Goal: Task Accomplishment & Management: Use online tool/utility

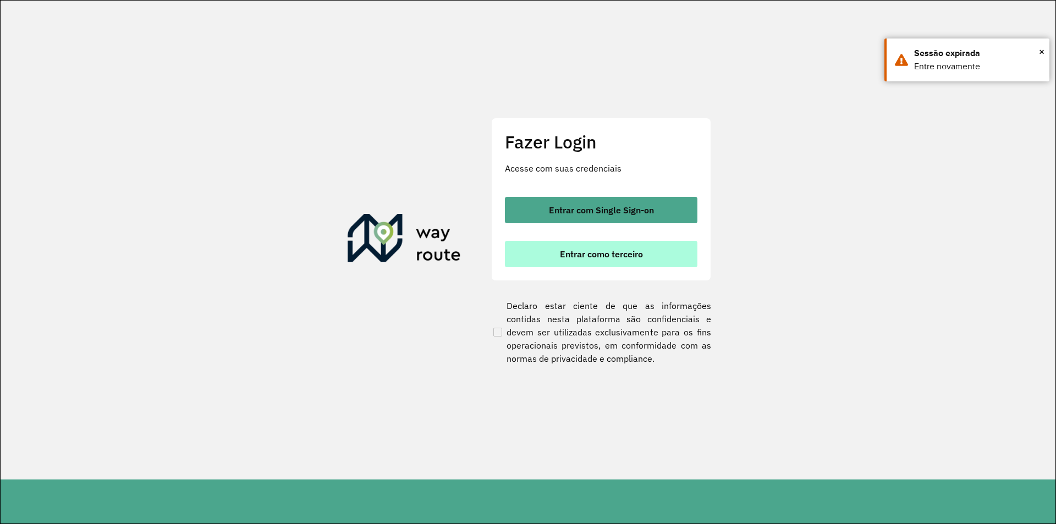
click at [610, 254] on span "Entrar como terceiro" at bounding box center [601, 254] width 83 height 9
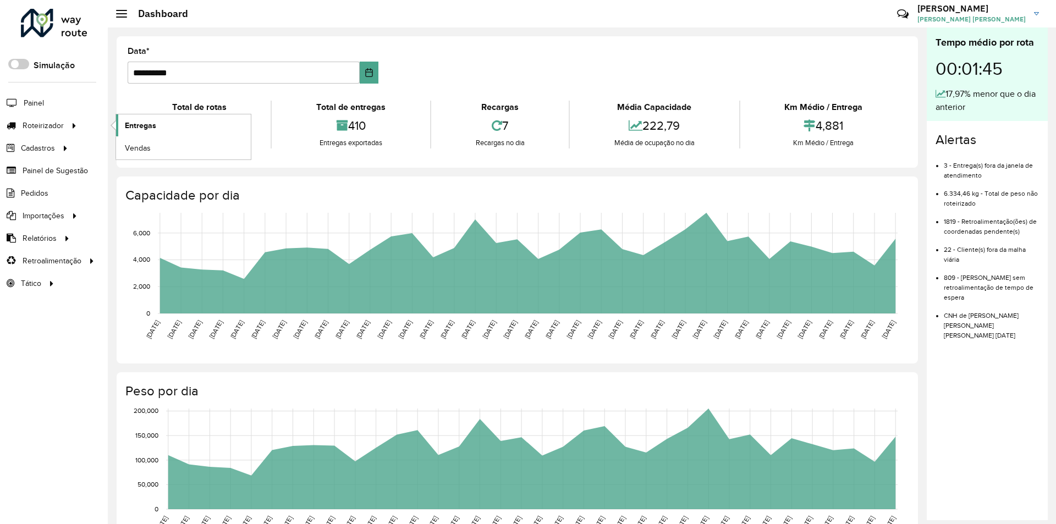
click at [145, 125] on span "Entregas" at bounding box center [140, 126] width 31 height 12
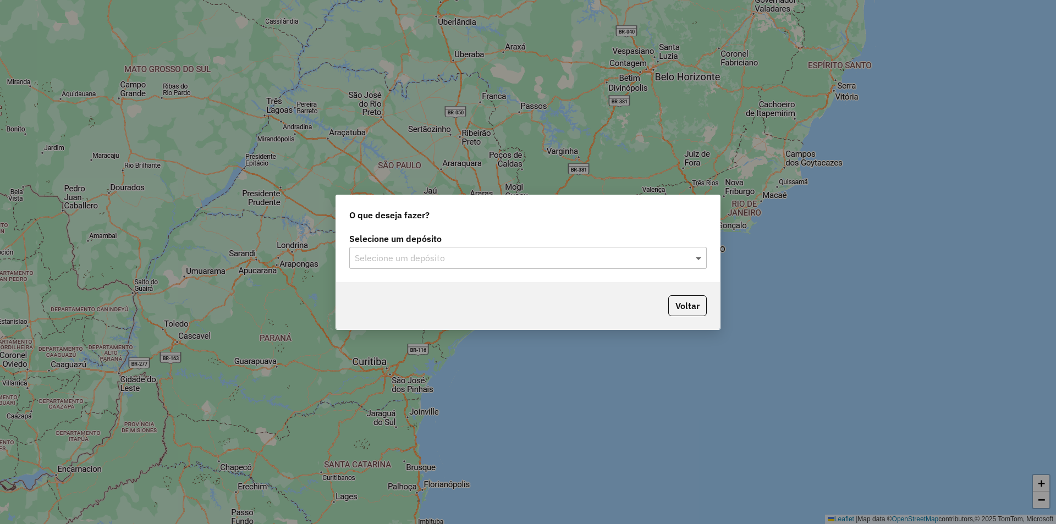
click at [694, 264] on span at bounding box center [700, 257] width 14 height 13
click at [540, 288] on div "Univale" at bounding box center [528, 289] width 356 height 19
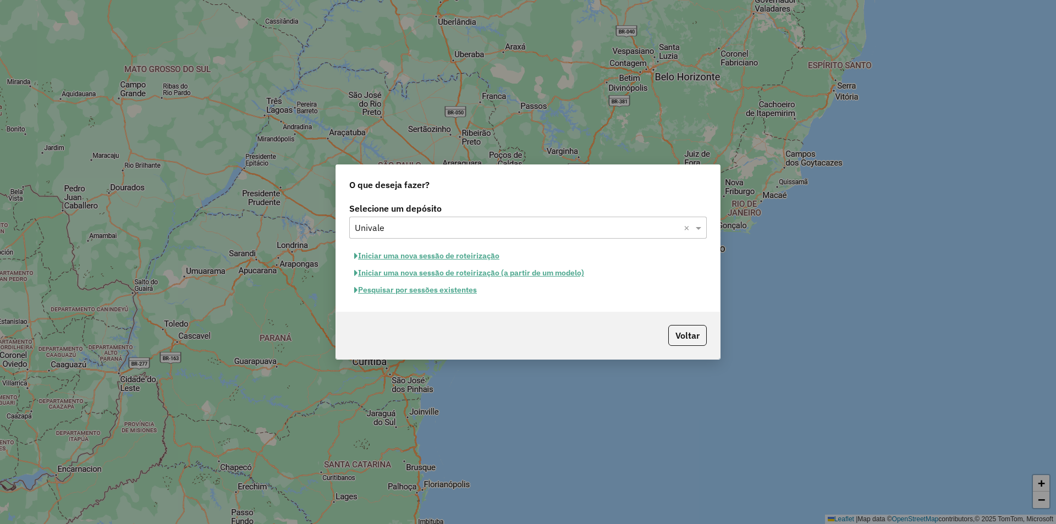
click at [433, 293] on button "Pesquisar por sessões existentes" at bounding box center [415, 290] width 133 height 17
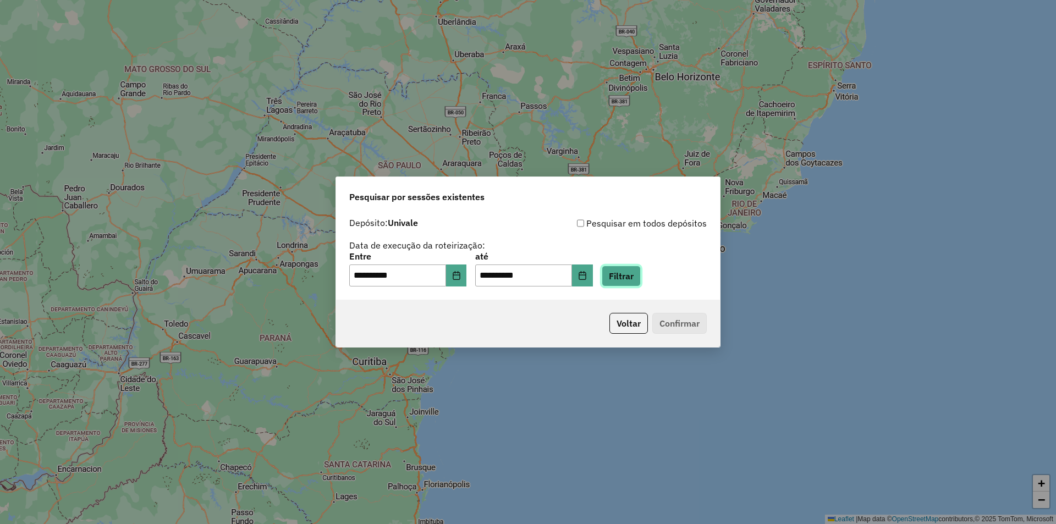
click at [635, 278] on button "Filtrar" at bounding box center [621, 276] width 39 height 21
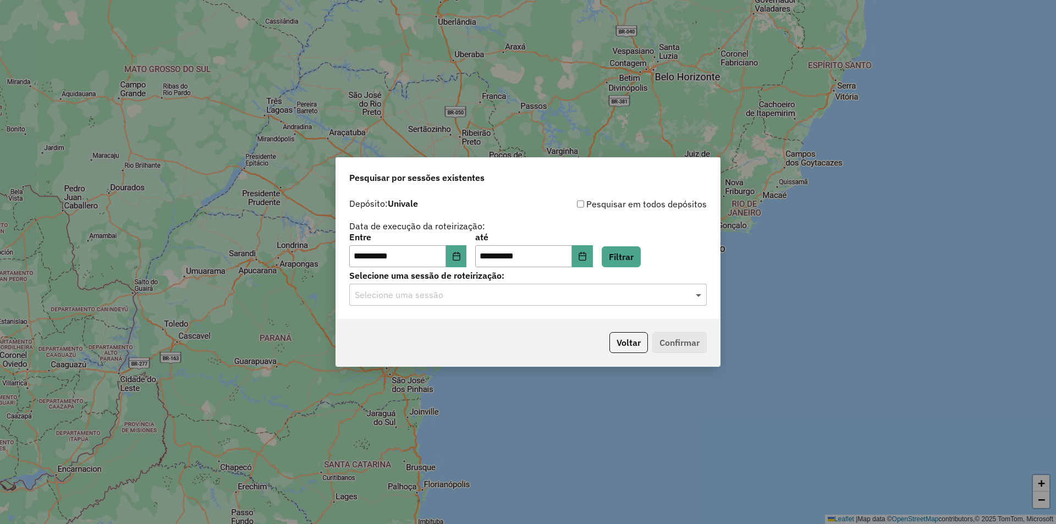
click at [699, 298] on span at bounding box center [700, 294] width 14 height 13
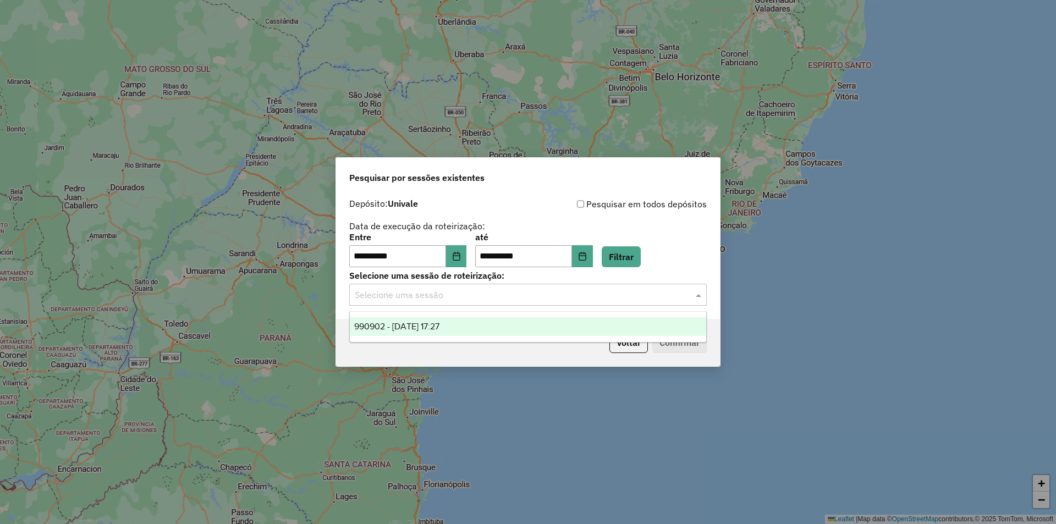
click at [530, 316] on ng-dropdown-panel "990902 - [DATE] 17:27" at bounding box center [527, 326] width 357 height 31
click at [536, 326] on div "990902 - [DATE] 17:27" at bounding box center [528, 326] width 356 height 19
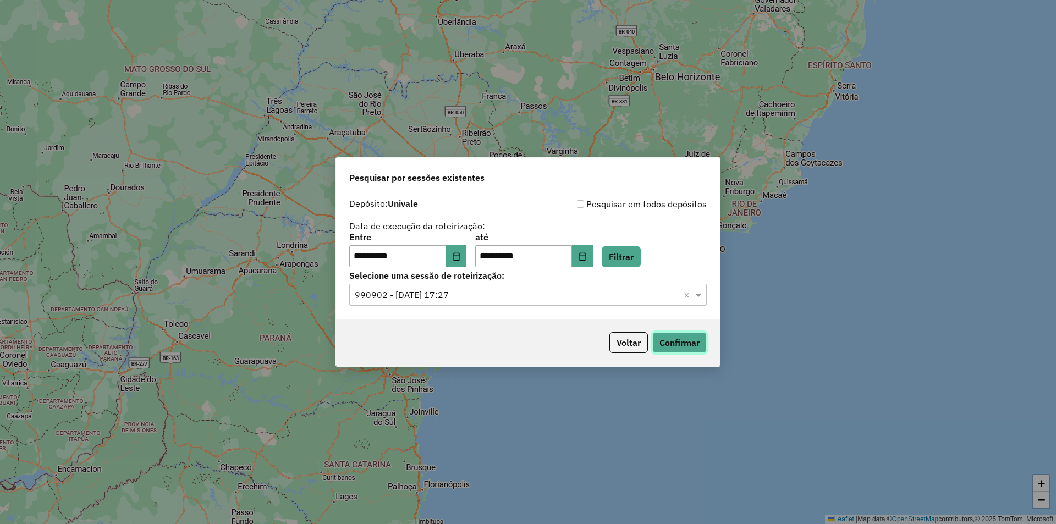
click at [673, 340] on button "Confirmar" at bounding box center [679, 342] width 54 height 21
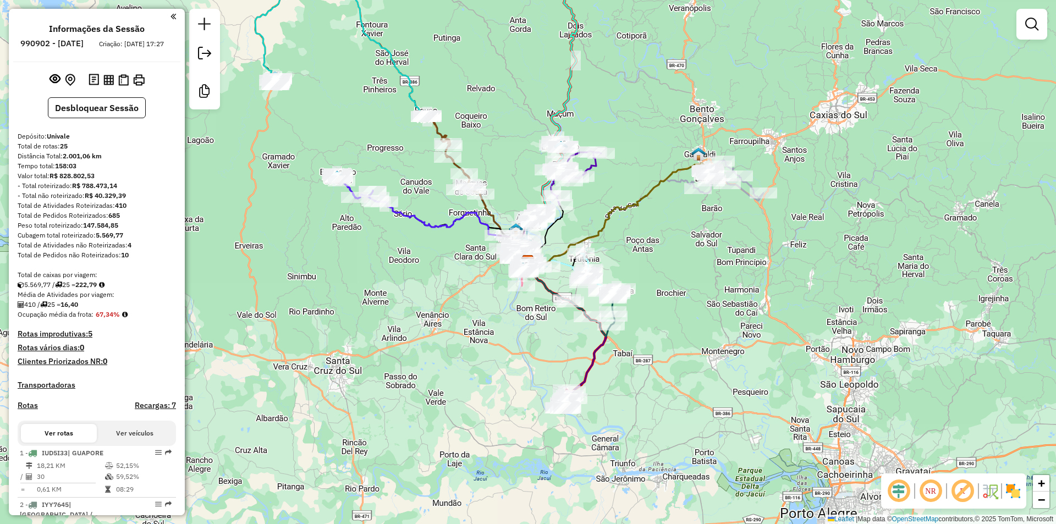
click at [1013, 492] on img at bounding box center [1013, 491] width 18 height 18
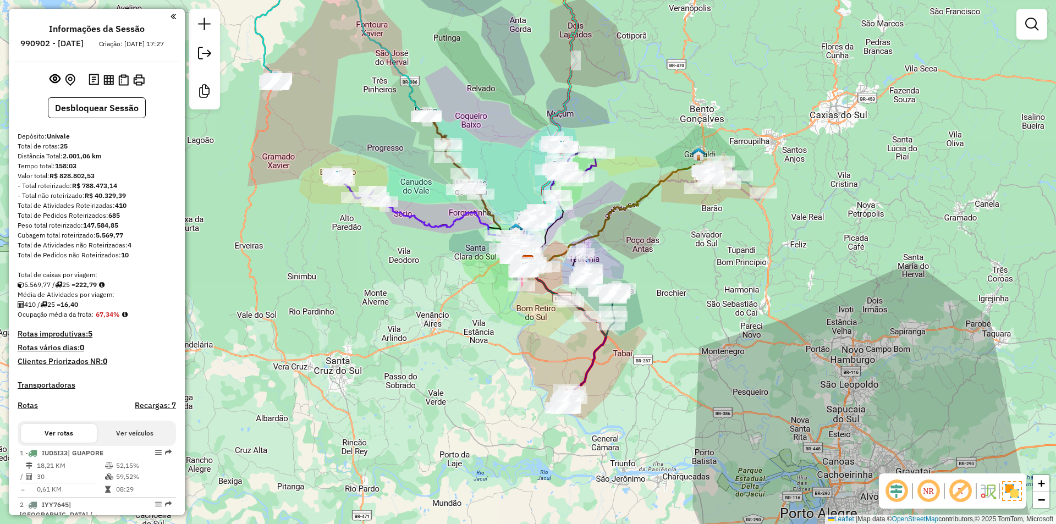
click at [894, 490] on em at bounding box center [896, 491] width 26 height 26
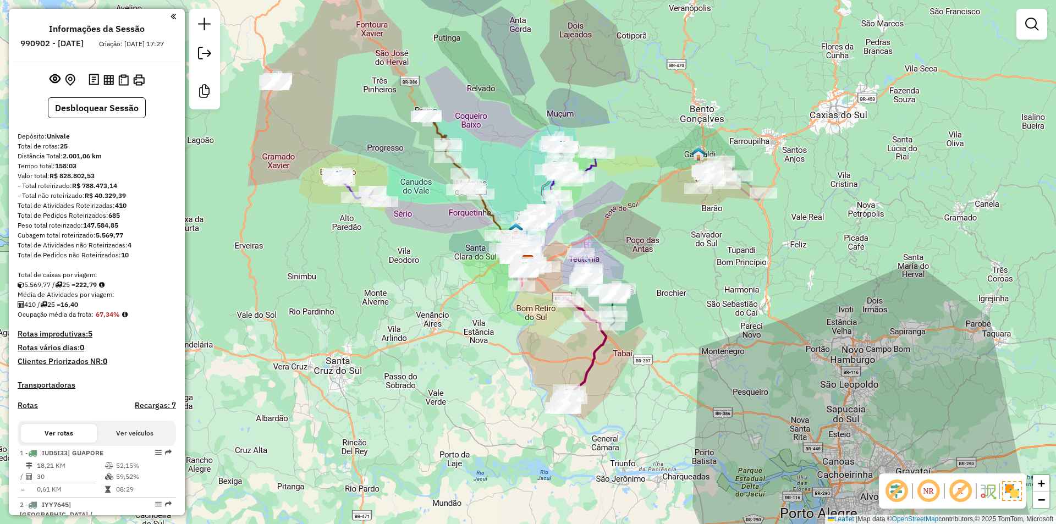
click at [601, 344] on icon at bounding box center [582, 354] width 48 height 109
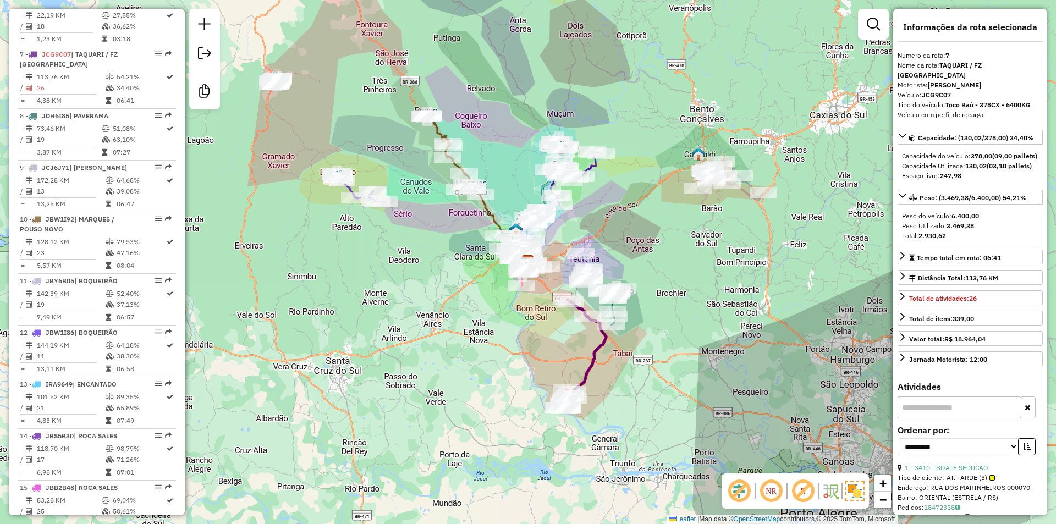
scroll to position [777, 0]
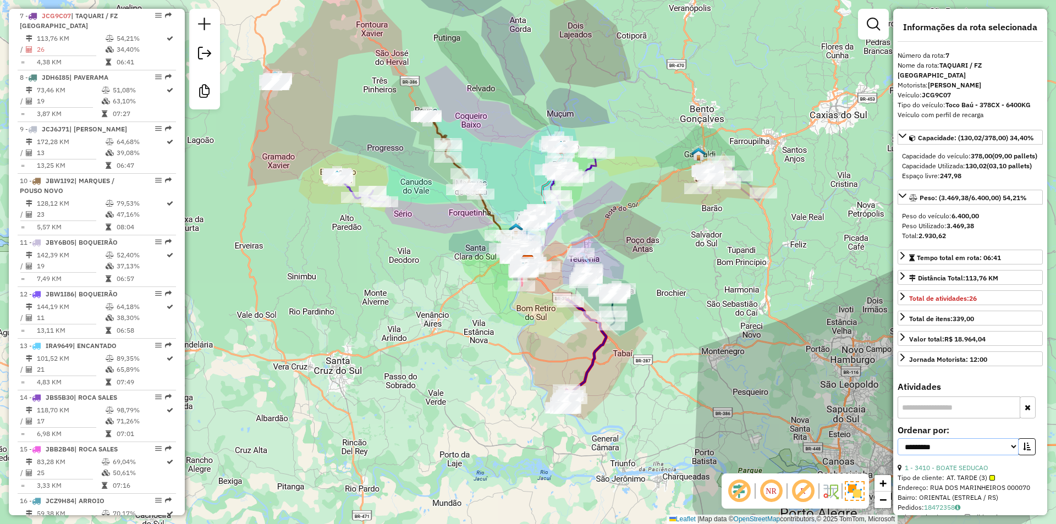
click at [1009, 455] on select "**********" at bounding box center [958, 446] width 121 height 17
select select "*********"
click at [898, 448] on select "**********" at bounding box center [958, 446] width 121 height 17
click at [1023, 450] on icon "button" at bounding box center [1027, 447] width 8 height 8
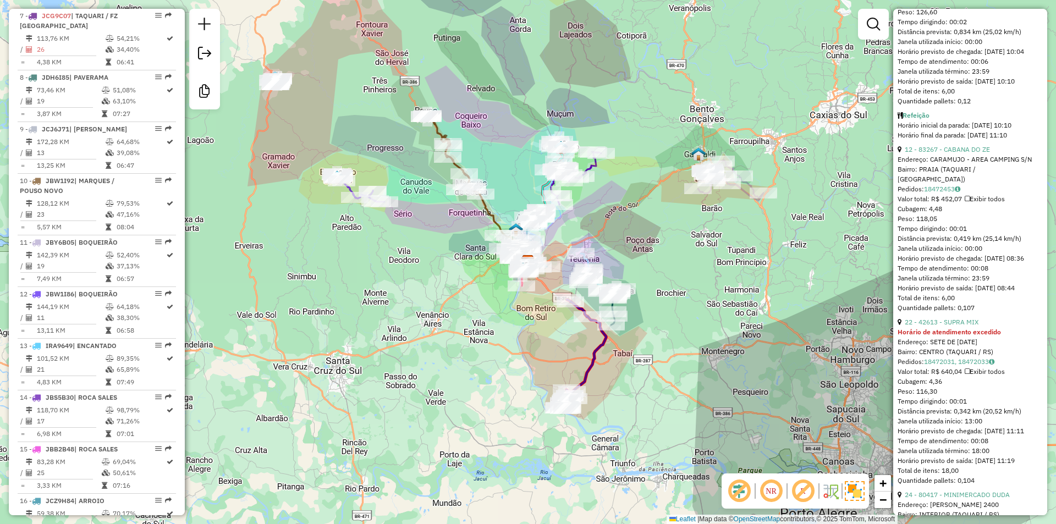
scroll to position [1595, 0]
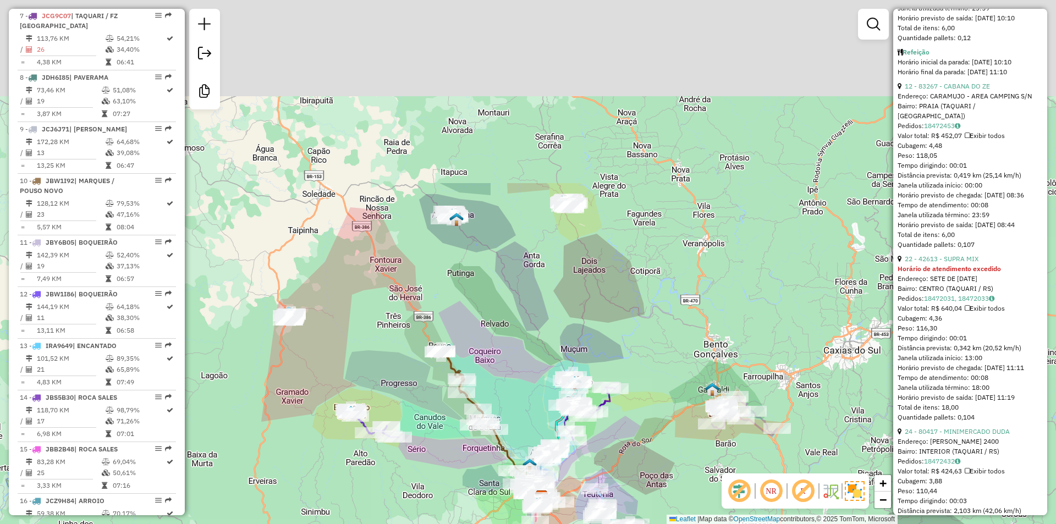
drag, startPoint x: 507, startPoint y: 149, endPoint x: 515, endPoint y: 387, distance: 237.7
click at [516, 401] on div "Janela de atendimento Grade de atendimento Capacidade Transportadoras Veículos …" at bounding box center [528, 262] width 1056 height 524
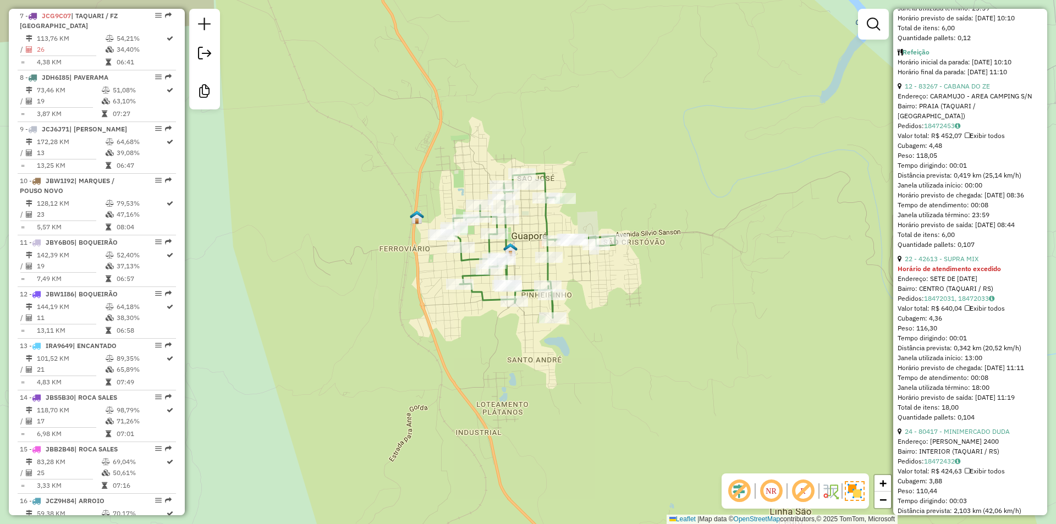
click at [543, 217] on icon at bounding box center [534, 245] width 162 height 145
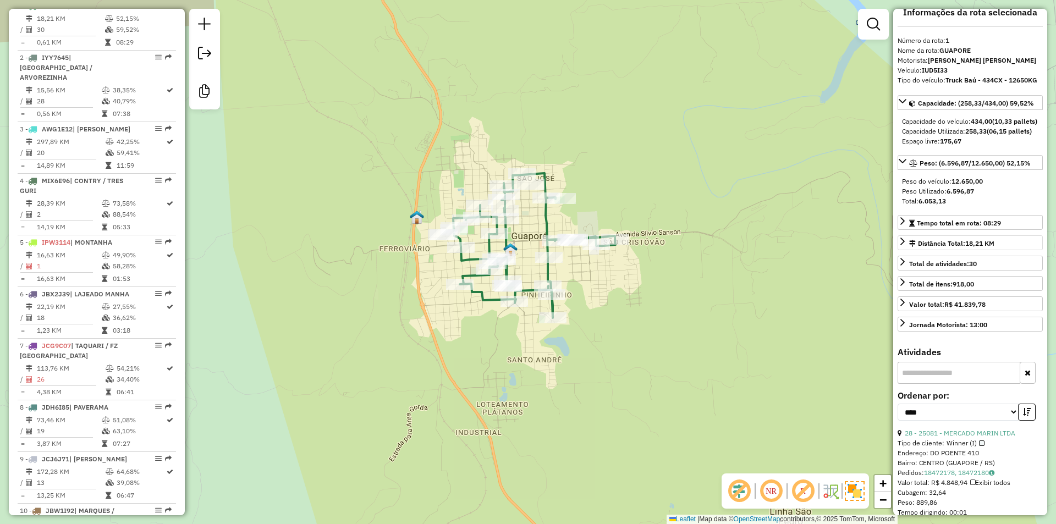
scroll to position [0, 0]
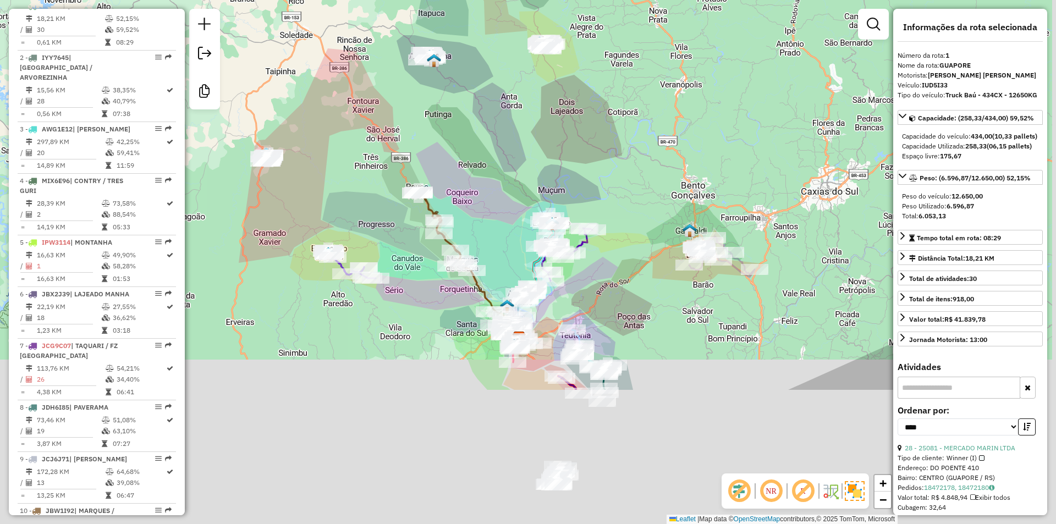
drag, startPoint x: 422, startPoint y: 308, endPoint x: 423, endPoint y: 117, distance: 191.4
click at [419, 117] on div "Janela de atendimento Grade de atendimento Capacidade Transportadoras Veículos …" at bounding box center [528, 262] width 1056 height 524
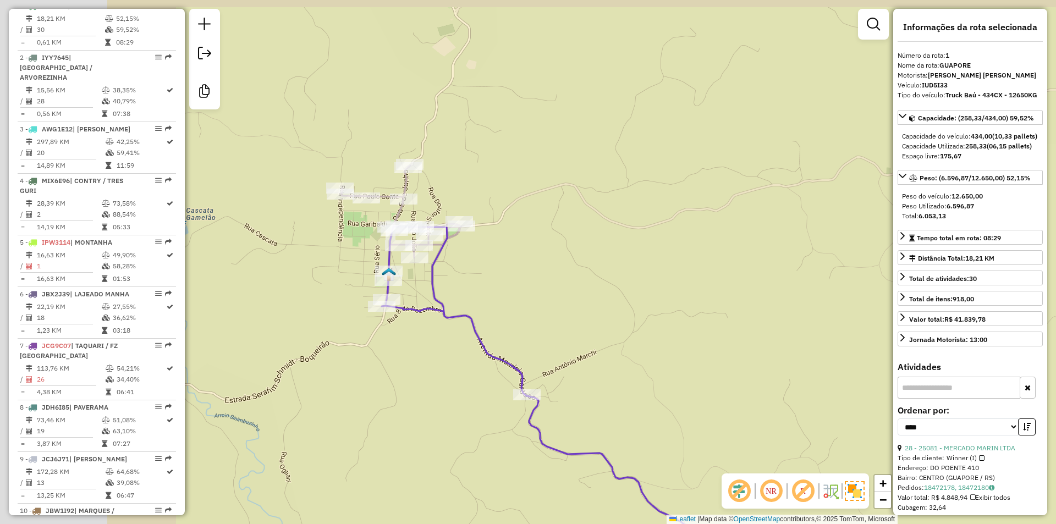
drag, startPoint x: 371, startPoint y: 232, endPoint x: 513, endPoint y: 252, distance: 142.8
click at [513, 252] on div "Janela de atendimento Grade de atendimento Capacidade Transportadoras Veículos …" at bounding box center [528, 262] width 1056 height 524
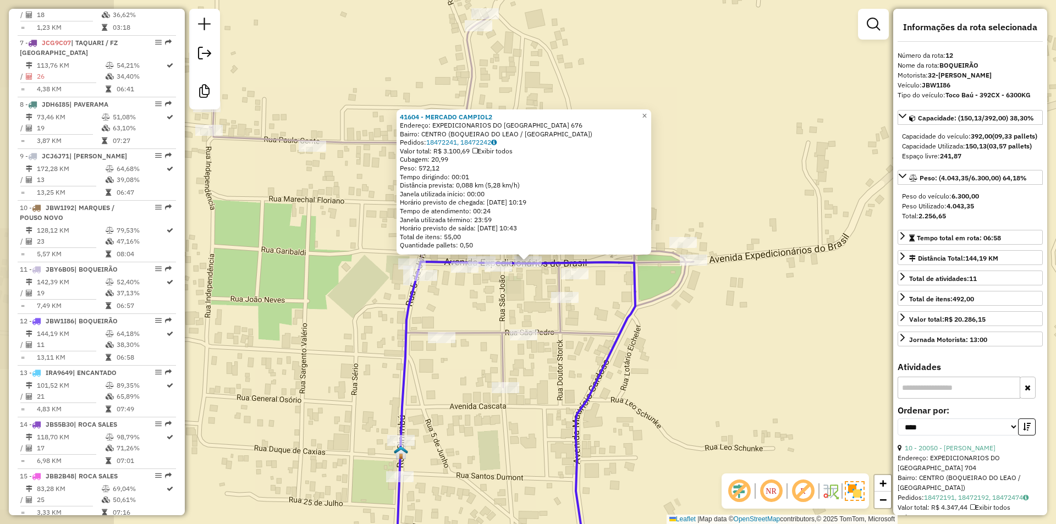
scroll to position [1055, 0]
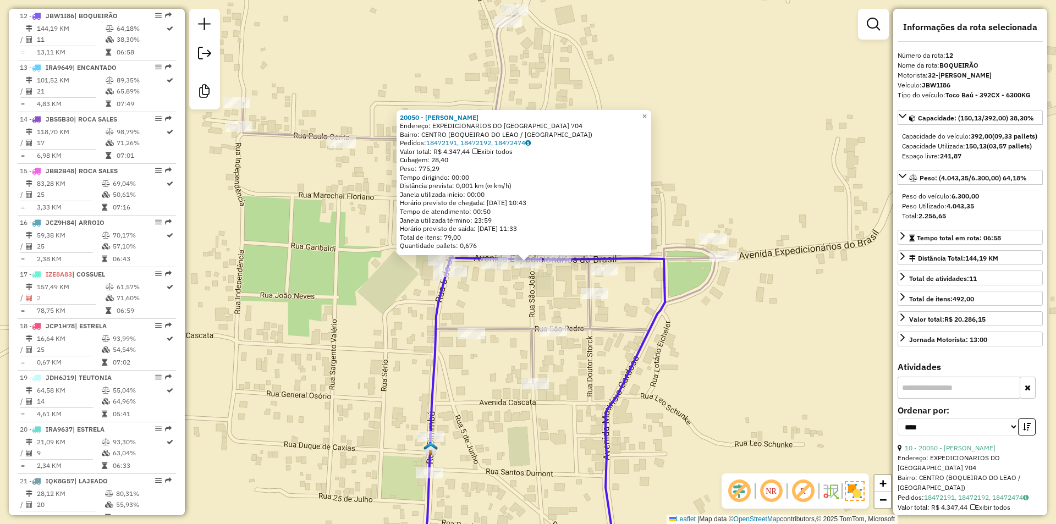
click at [795, 337] on div "20050 - DIEDRICH SUPERMERC Endereço: EXPEDICIONARIOS DO [GEOGRAPHIC_DATA] 704 B…" at bounding box center [528, 262] width 1056 height 524
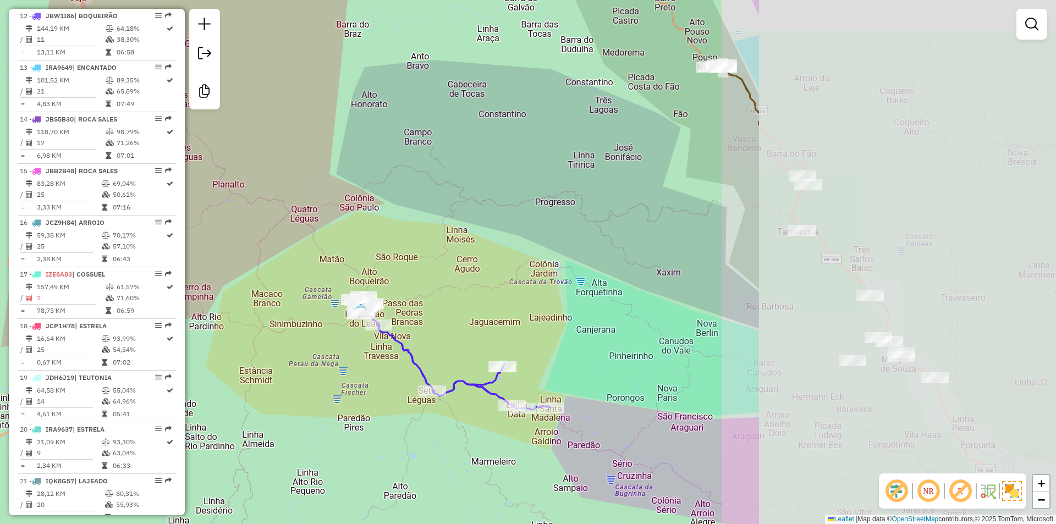
drag, startPoint x: 793, startPoint y: 283, endPoint x: 390, endPoint y: 261, distance: 403.1
click at [390, 261] on div "Janela de atendimento Grade de atendimento Capacidade Transportadoras Veículos …" at bounding box center [528, 262] width 1056 height 524
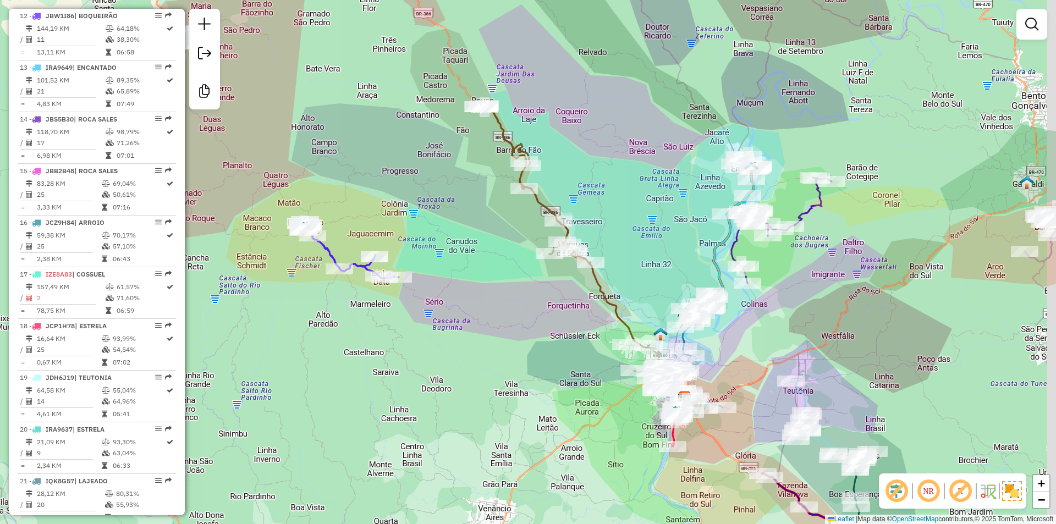
drag, startPoint x: 568, startPoint y: 278, endPoint x: 448, endPoint y: 107, distance: 208.9
click at [449, 113] on div "Janela de atendimento Grade de atendimento Capacidade Transportadoras Veículos …" at bounding box center [528, 262] width 1056 height 524
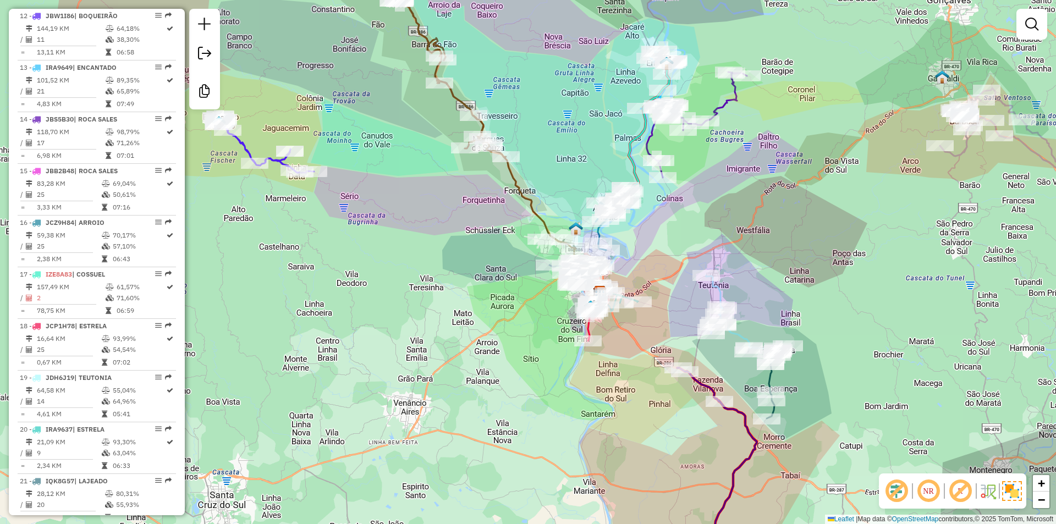
drag, startPoint x: 595, startPoint y: 131, endPoint x: 558, endPoint y: 185, distance: 65.3
click at [558, 185] on div "Janela de atendimento Grade de atendimento Capacidade Transportadoras Veículos …" at bounding box center [528, 262] width 1056 height 524
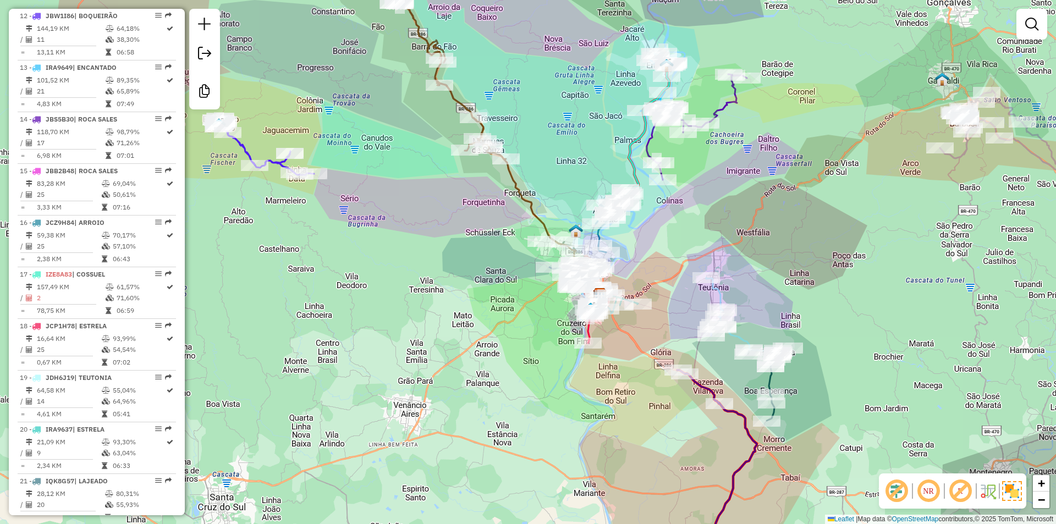
click at [516, 186] on icon at bounding box center [485, 133] width 185 height 262
select select "*********"
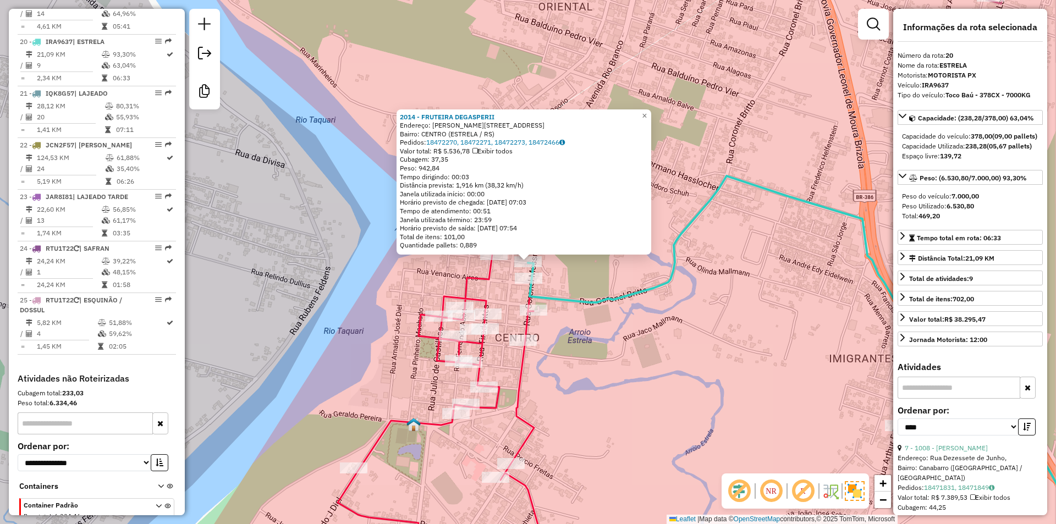
scroll to position [1469, 0]
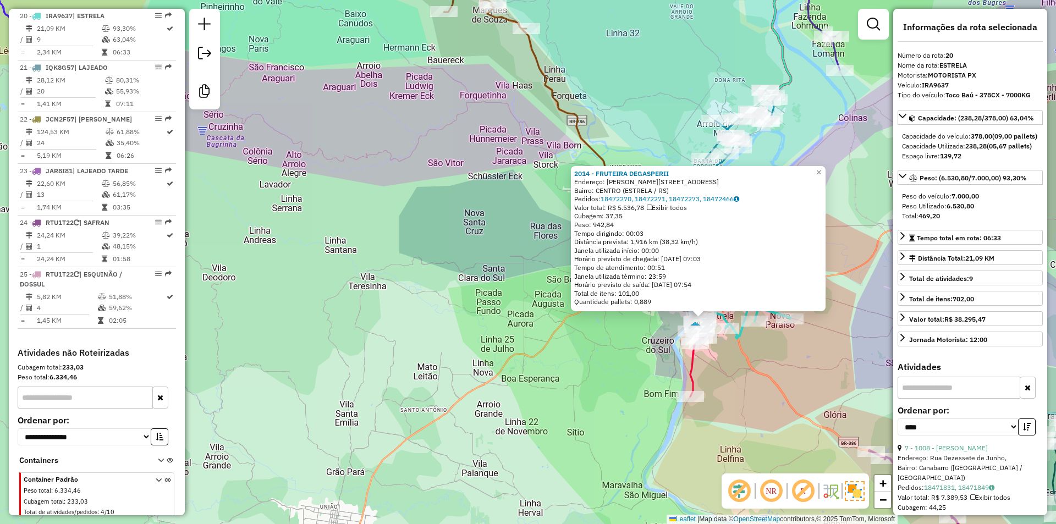
click at [749, 382] on div "2014 - FRUTEIRA DEGASPERII Endereço: R CEL MUSSNICH 131 Bairro: CENTRO (ESTRELA…" at bounding box center [528, 262] width 1056 height 524
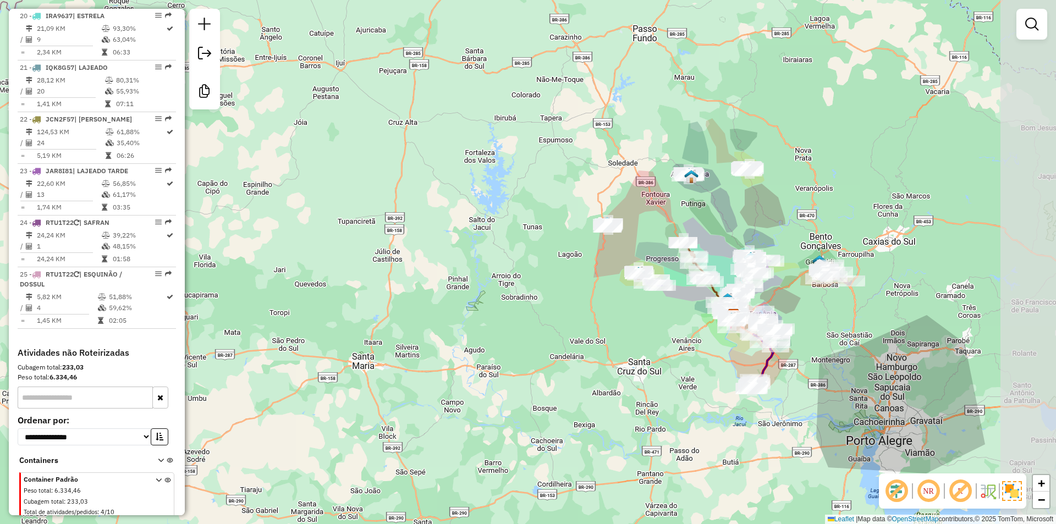
drag, startPoint x: 932, startPoint y: 347, endPoint x: 825, endPoint y: 318, distance: 111.0
click at [825, 318] on div "Janela de atendimento Grade de atendimento Capacidade Transportadoras Veículos …" at bounding box center [528, 262] width 1056 height 524
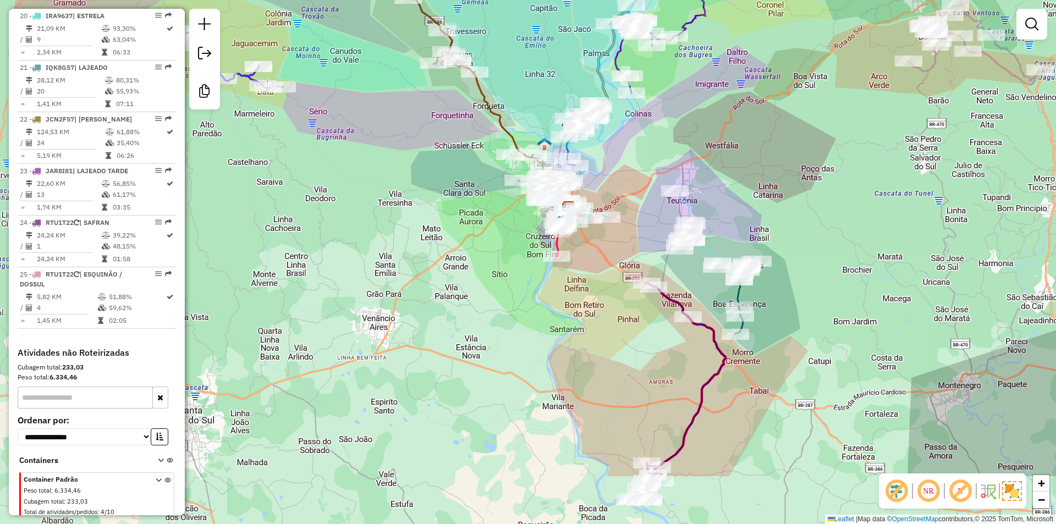
drag, startPoint x: 723, startPoint y: 340, endPoint x: 833, endPoint y: 239, distance: 149.1
click at [833, 239] on div "Janela de atendimento Grade de atendimento Capacidade Transportadoras Veículos …" at bounding box center [528, 262] width 1056 height 524
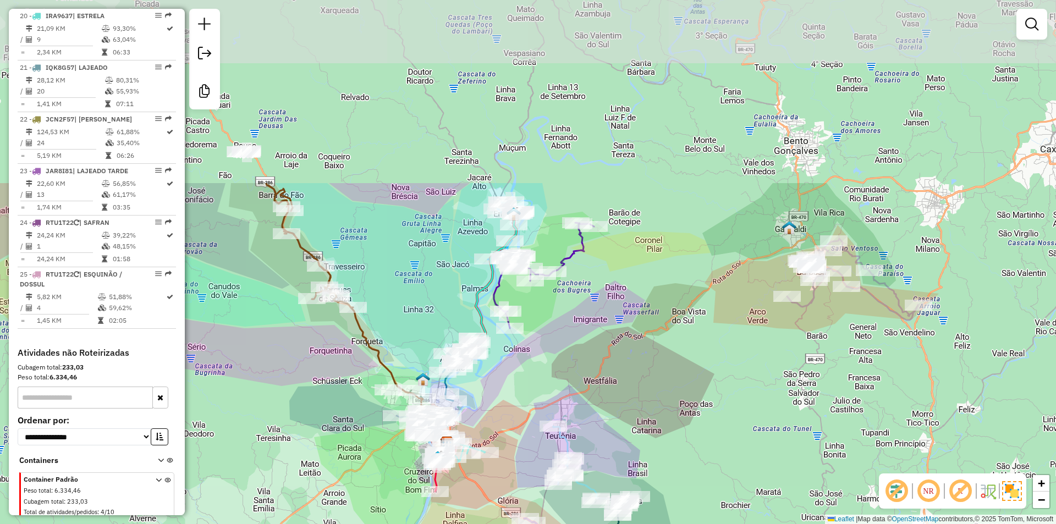
drag, startPoint x: 656, startPoint y: 153, endPoint x: 538, endPoint y: 348, distance: 227.5
click at [538, 348] on div "Janela de atendimento Grade de atendimento Capacidade Transportadoras Veículos …" at bounding box center [528, 262] width 1056 height 524
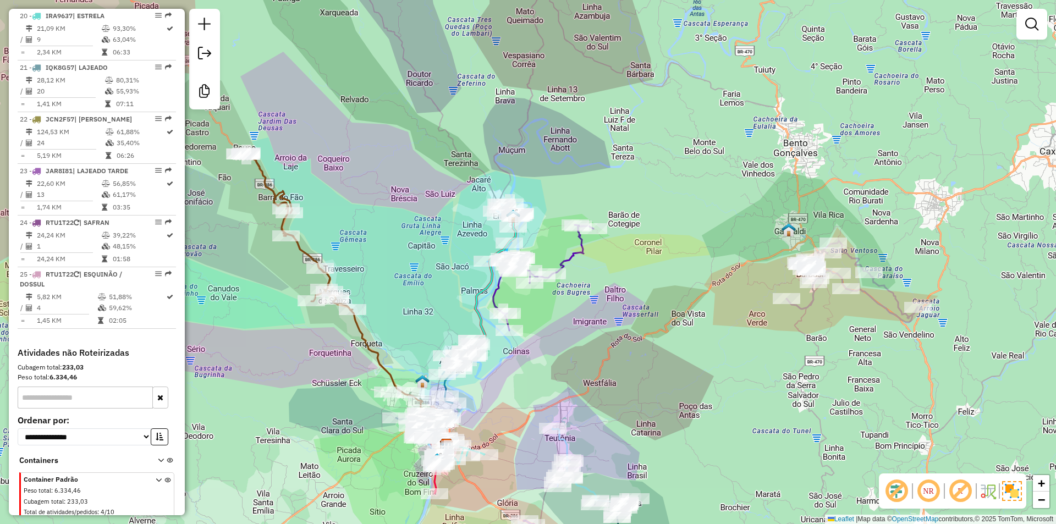
click at [571, 256] on icon at bounding box center [543, 278] width 100 height 106
select select "*********"
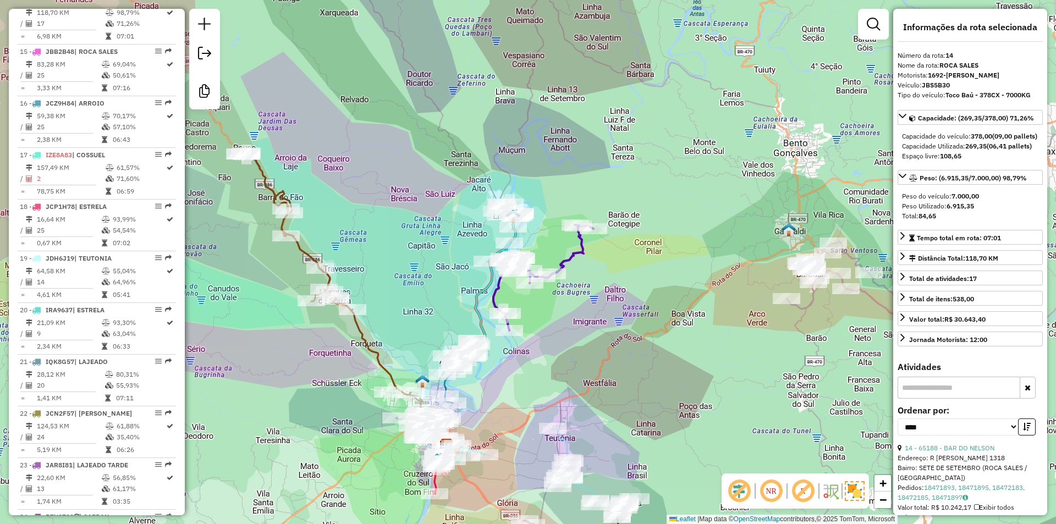
scroll to position [1159, 0]
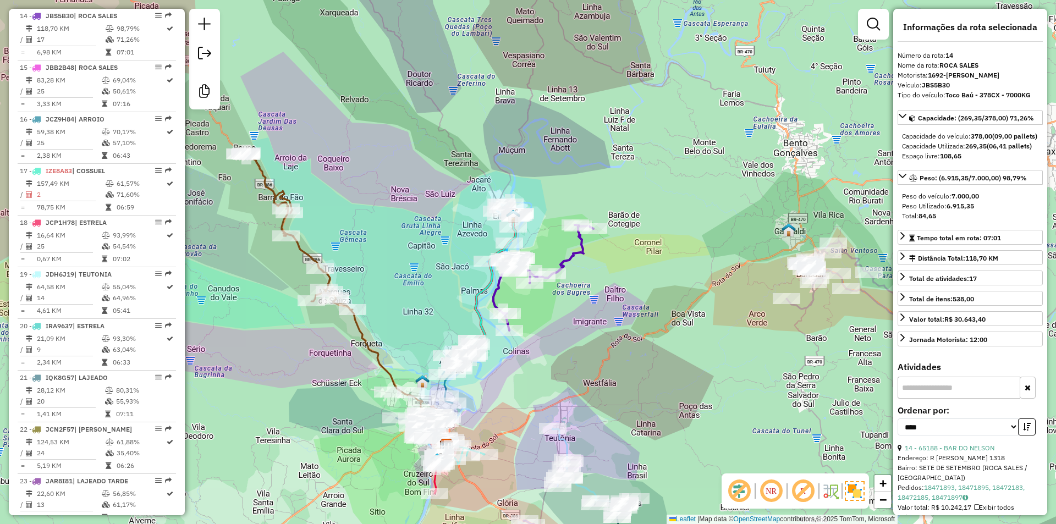
click at [515, 236] on icon at bounding box center [490, 284] width 60 height 142
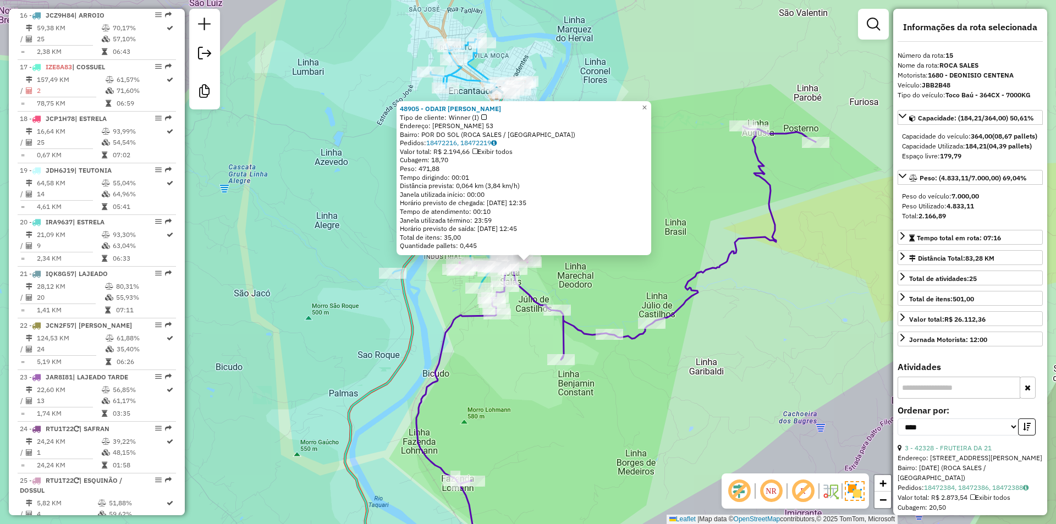
scroll to position [1210, 0]
drag, startPoint x: 669, startPoint y: 391, endPoint x: 645, endPoint y: 383, distance: 24.9
click at [668, 391] on div "48905 - ODAIR [PERSON_NAME] Tipo de cliente: Winner (I) Endereço: [PERSON_NAME]…" at bounding box center [528, 262] width 1056 height 524
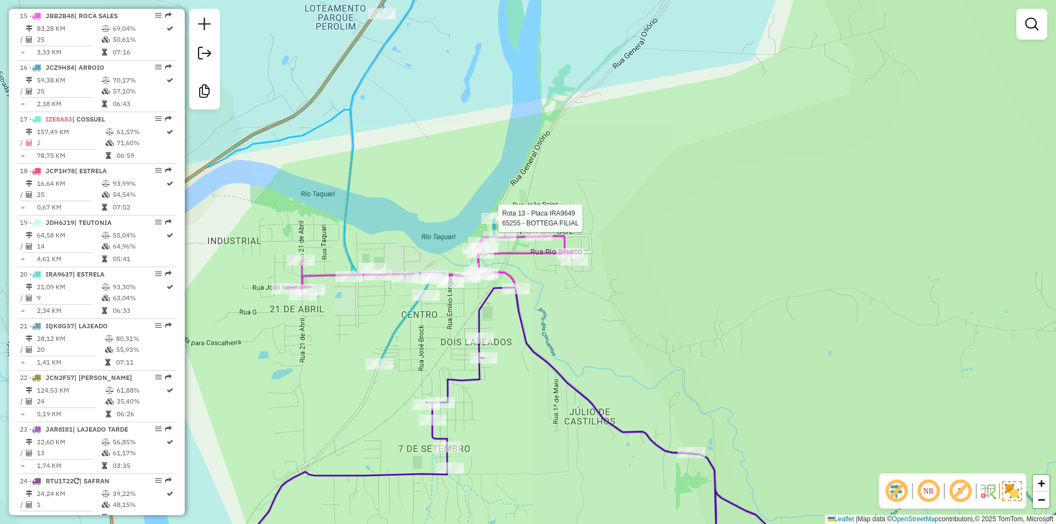
select select "*********"
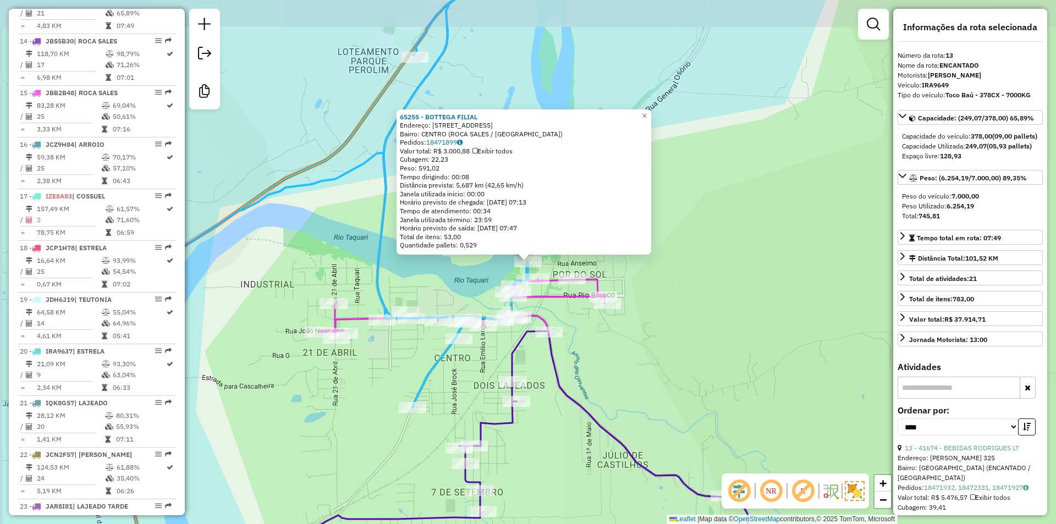
scroll to position [1107, 0]
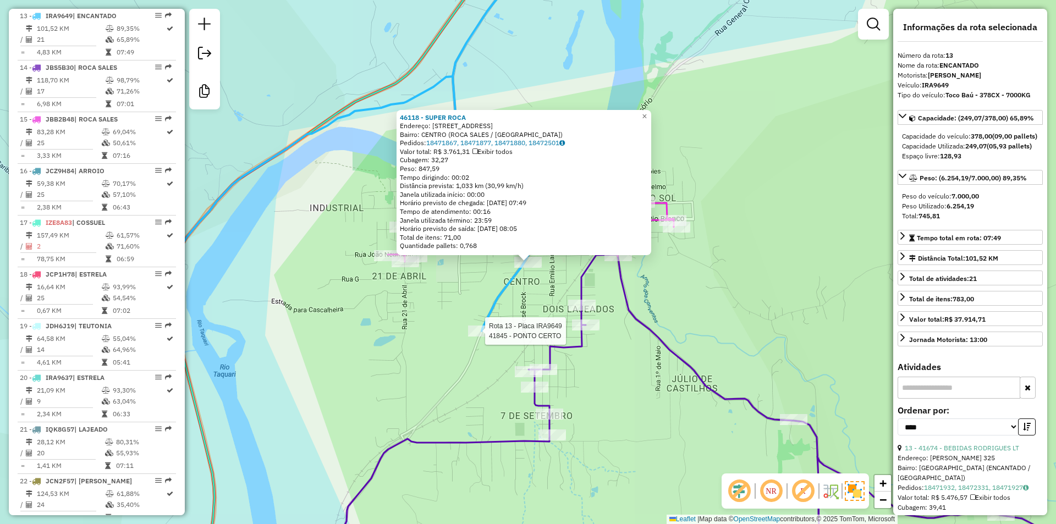
click at [477, 337] on div at bounding box center [481, 331] width 27 height 11
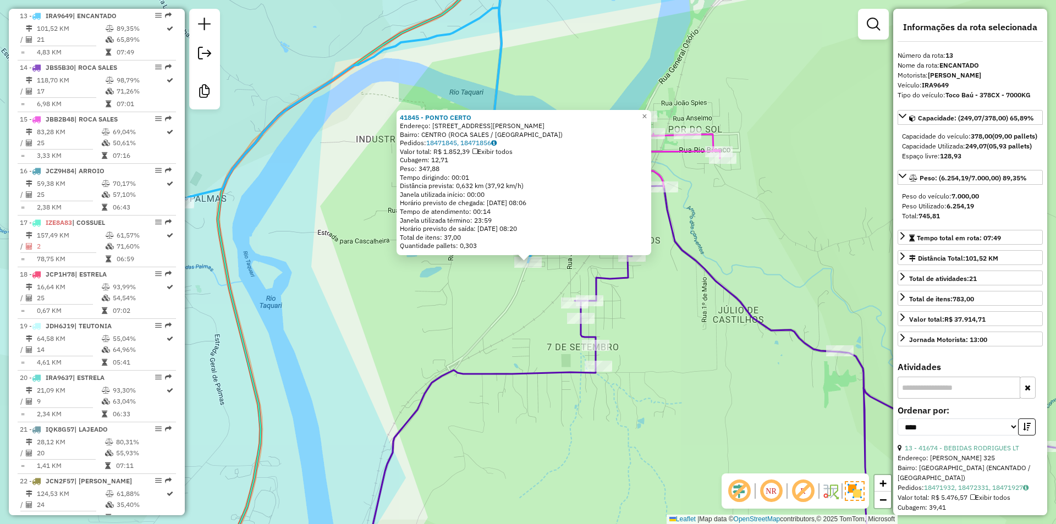
click at [659, 355] on div "41845 - PONTO CERTO Endereço: [STREET_ADDRESS][PERSON_NAME] Pedidos: 18471845, …" at bounding box center [528, 262] width 1056 height 524
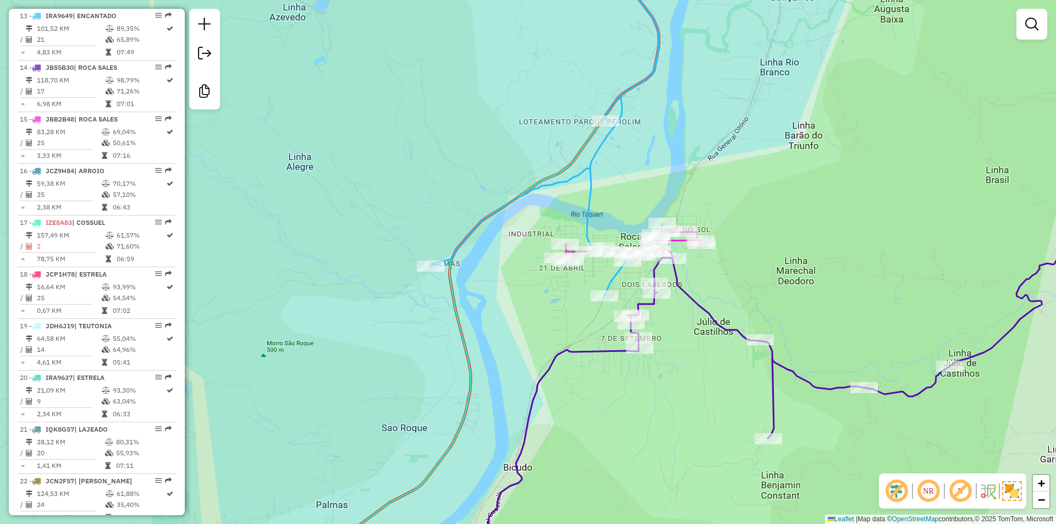
click at [711, 313] on icon at bounding box center [820, 274] width 684 height 605
select select "*********"
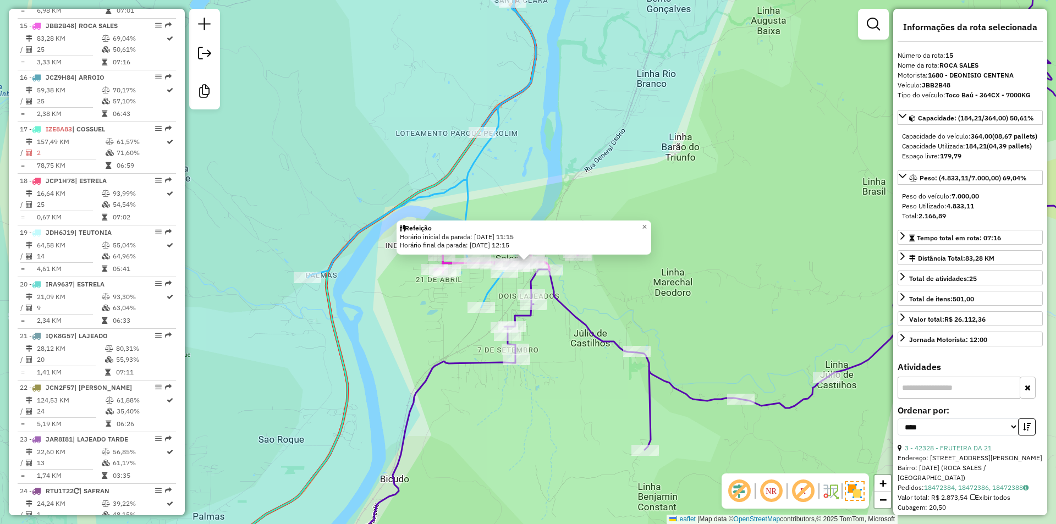
scroll to position [1210, 0]
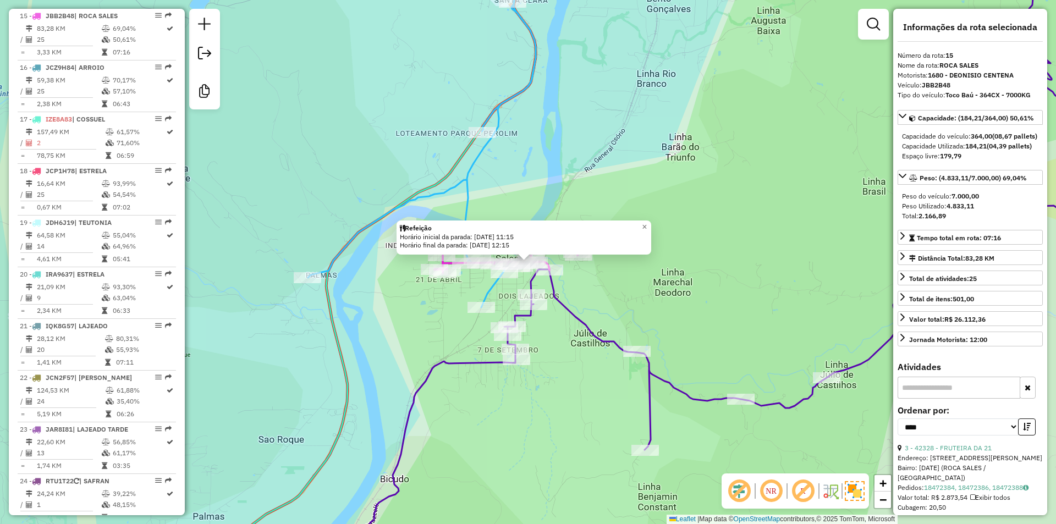
click at [618, 303] on div "Refeição Horário inicial da parada: [DATE] 11:15 Horário final da parada: [DATE…" at bounding box center [528, 262] width 1056 height 524
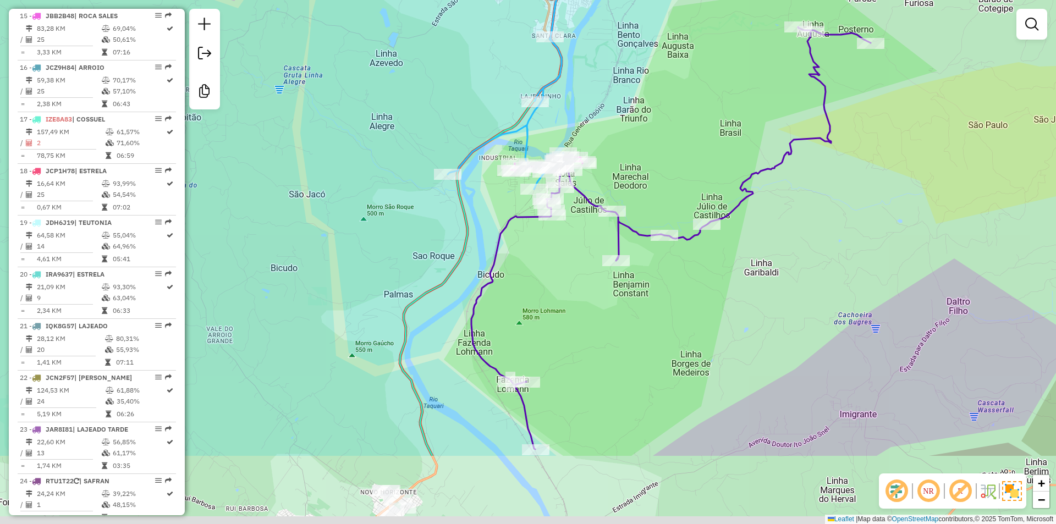
drag, startPoint x: 686, startPoint y: 392, endPoint x: 692, endPoint y: 209, distance: 182.7
click at [692, 209] on div "Janela de atendimento Grade de atendimento Capacidade Transportadoras Veículos …" at bounding box center [528, 262] width 1056 height 524
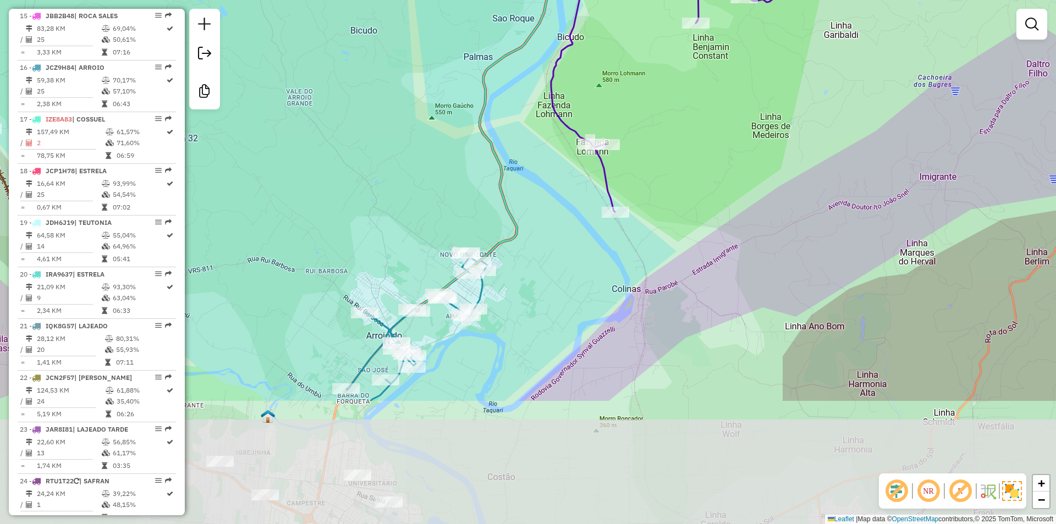
drag, startPoint x: 542, startPoint y: 469, endPoint x: 620, endPoint y: 296, distance: 189.8
click at [620, 296] on div "Janela de atendimento Grade de atendimento Capacidade Transportadoras Veículos …" at bounding box center [528, 262] width 1056 height 524
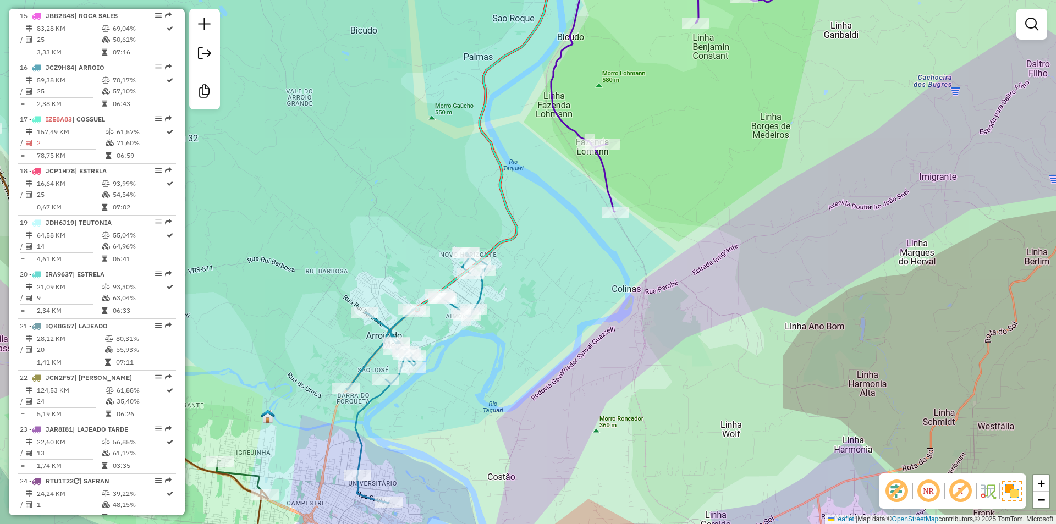
click at [516, 232] on icon at bounding box center [481, 129] width 131 height 363
select select "*********"
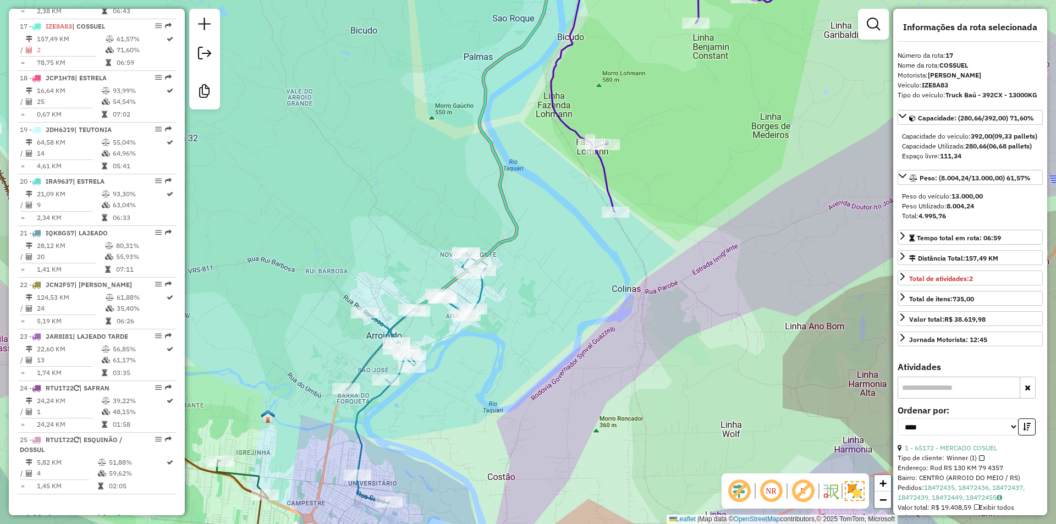
scroll to position [1314, 0]
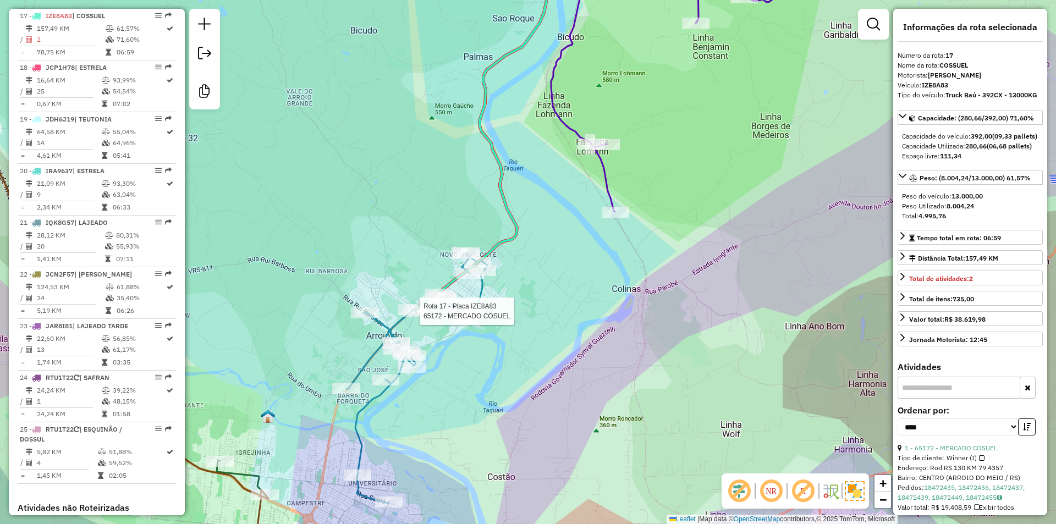
click at [407, 317] on div at bounding box center [416, 311] width 27 height 11
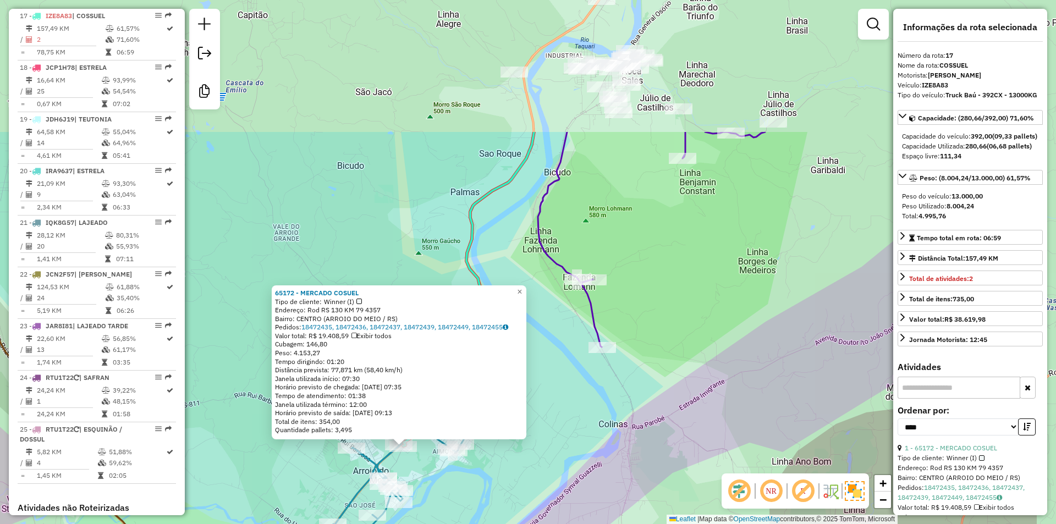
drag, startPoint x: 684, startPoint y: 287, endPoint x: 559, endPoint y: 471, distance: 222.6
click at [559, 471] on div "65172 - MERCADO COSUEL Tipo de cliente: Winner (I) Endereço: Rod RS 130 KM 79 4…" at bounding box center [528, 262] width 1056 height 524
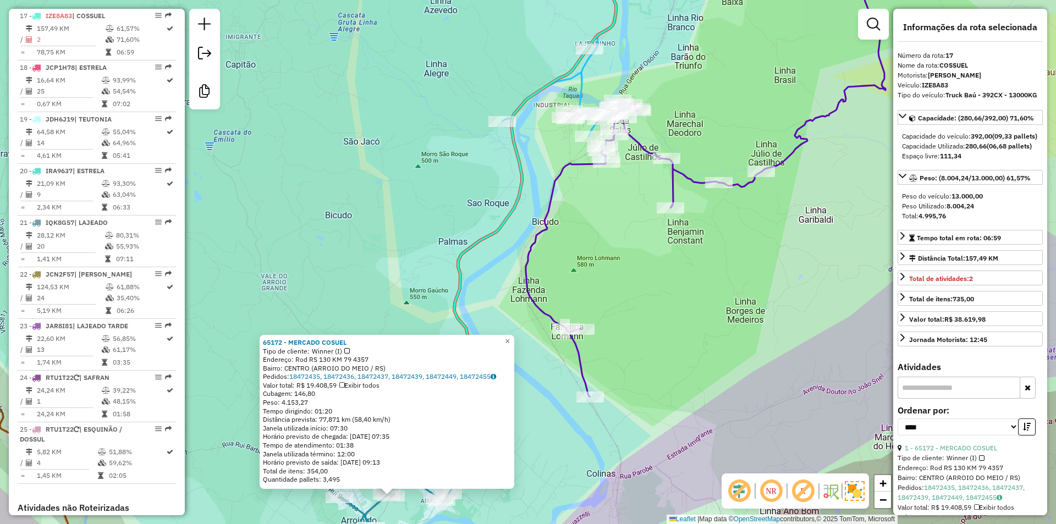
drag, startPoint x: 696, startPoint y: 242, endPoint x: 599, endPoint y: 474, distance: 251.2
click at [599, 474] on div "65172 - MERCADO COSUEL Tipo de cliente: Winner (I) Endereço: Rod RS 130 KM 79 4…" at bounding box center [528, 262] width 1056 height 524
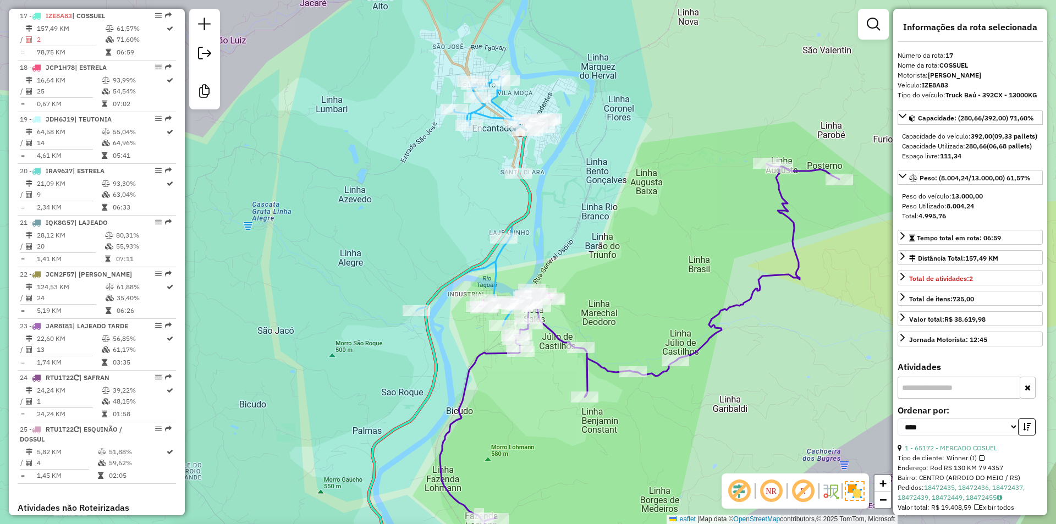
click at [487, 118] on icon at bounding box center [481, 200] width 130 height 249
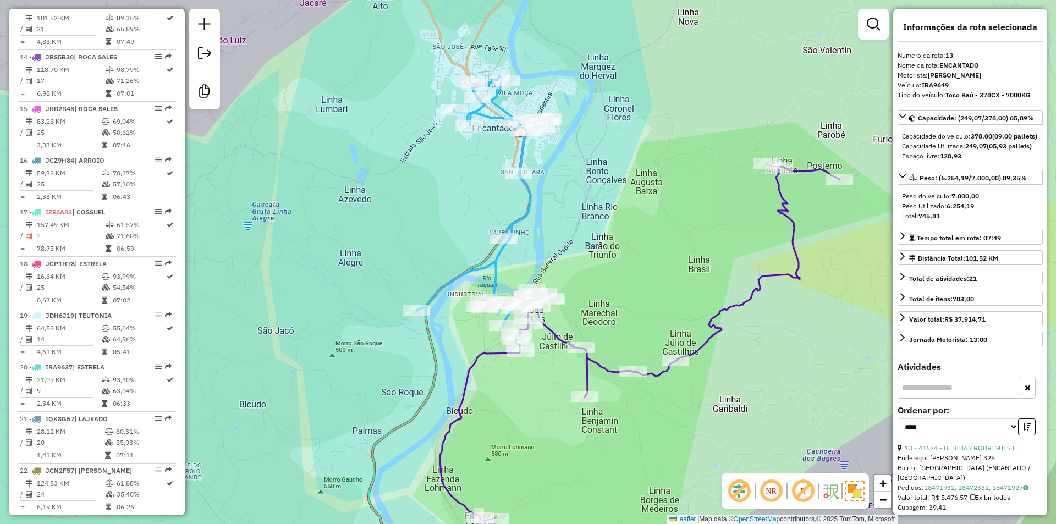
scroll to position [1107, 0]
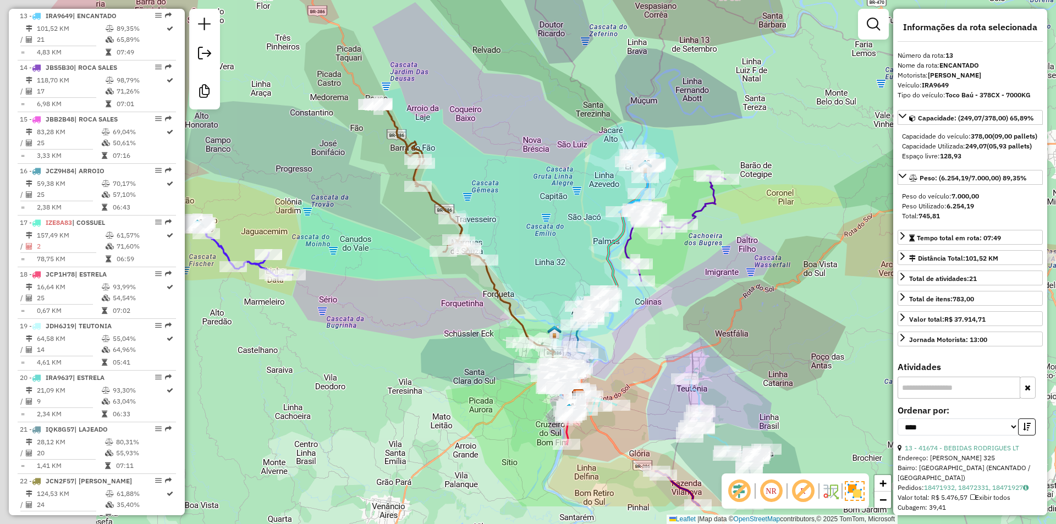
drag, startPoint x: 584, startPoint y: 410, endPoint x: 748, endPoint y: 285, distance: 206.0
click at [748, 285] on div "Janela de atendimento Grade de atendimento Capacidade Transportadoras Veículos …" at bounding box center [528, 262] width 1056 height 524
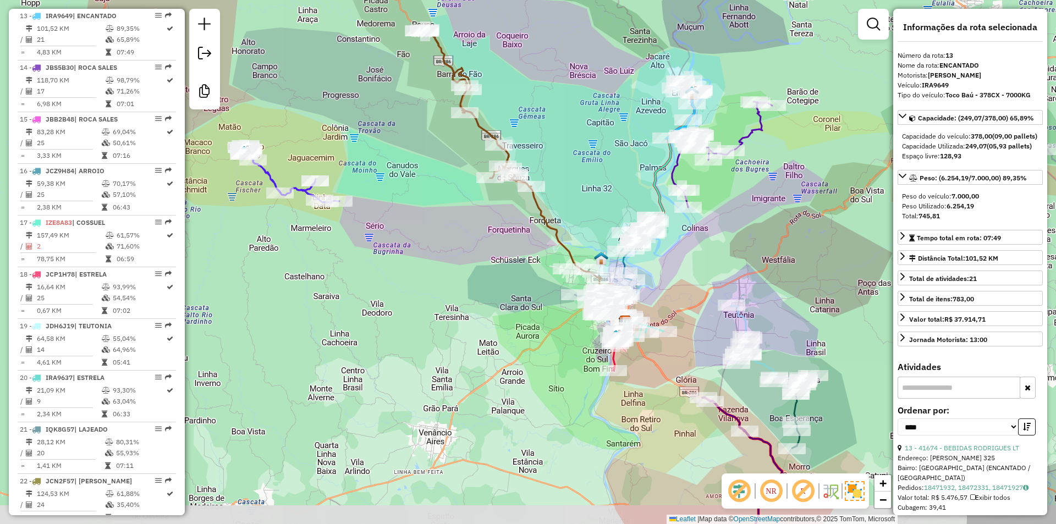
drag, startPoint x: 705, startPoint y: 366, endPoint x: 684, endPoint y: 281, distance: 87.1
click at [684, 281] on div "Janela de atendimento Grade de atendimento Capacidade Transportadoras Veículos …" at bounding box center [528, 262] width 1056 height 524
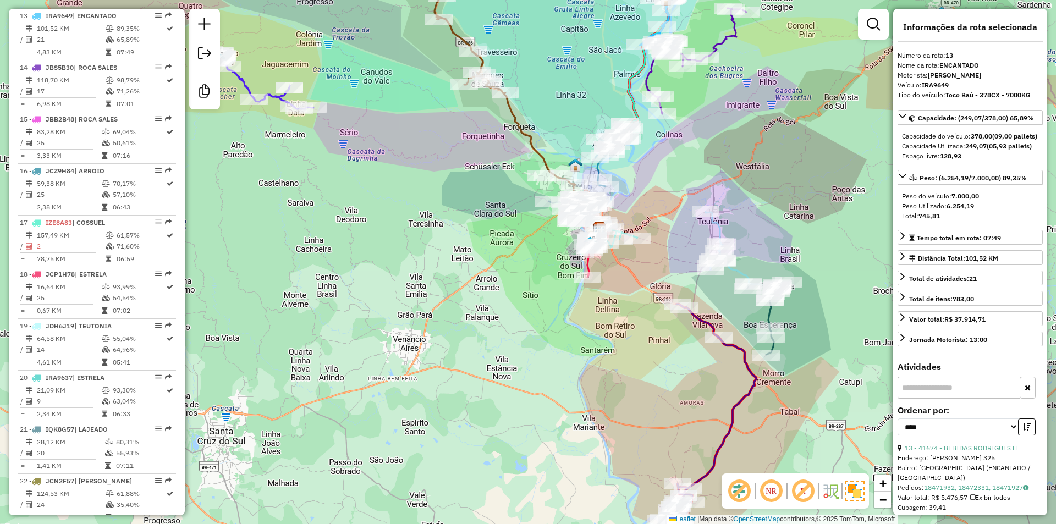
drag, startPoint x: 680, startPoint y: 409, endPoint x: 576, endPoint y: 238, distance: 200.9
click at [585, 245] on div "Janela de atendimento Grade de atendimento Capacidade Transportadoras Veículos …" at bounding box center [528, 262] width 1056 height 524
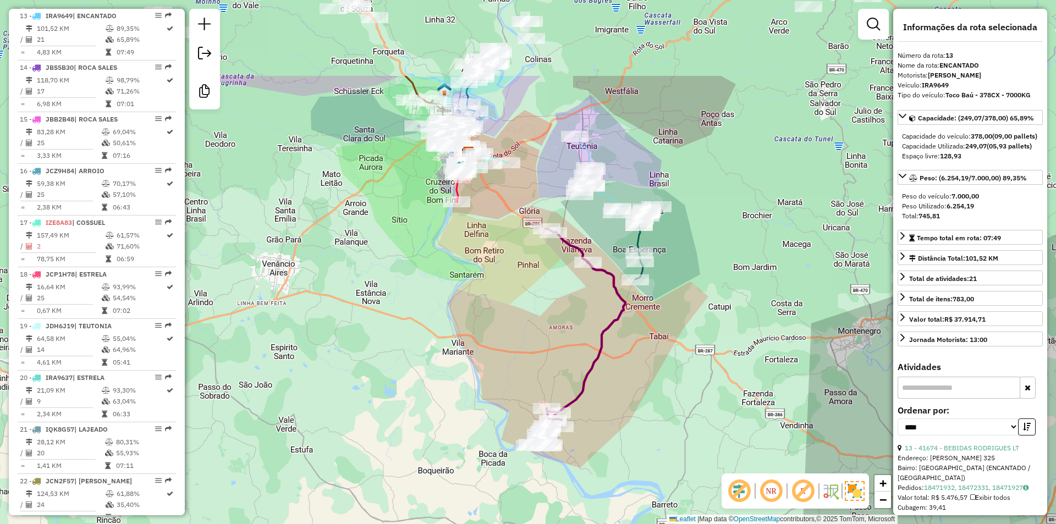
drag, startPoint x: 637, startPoint y: 339, endPoint x: 616, endPoint y: 377, distance: 43.6
click at [615, 403] on div "Janela de atendimento Grade de atendimento Capacidade Transportadoras Veículos …" at bounding box center [528, 262] width 1056 height 524
